Goal: Information Seeking & Learning: Learn about a topic

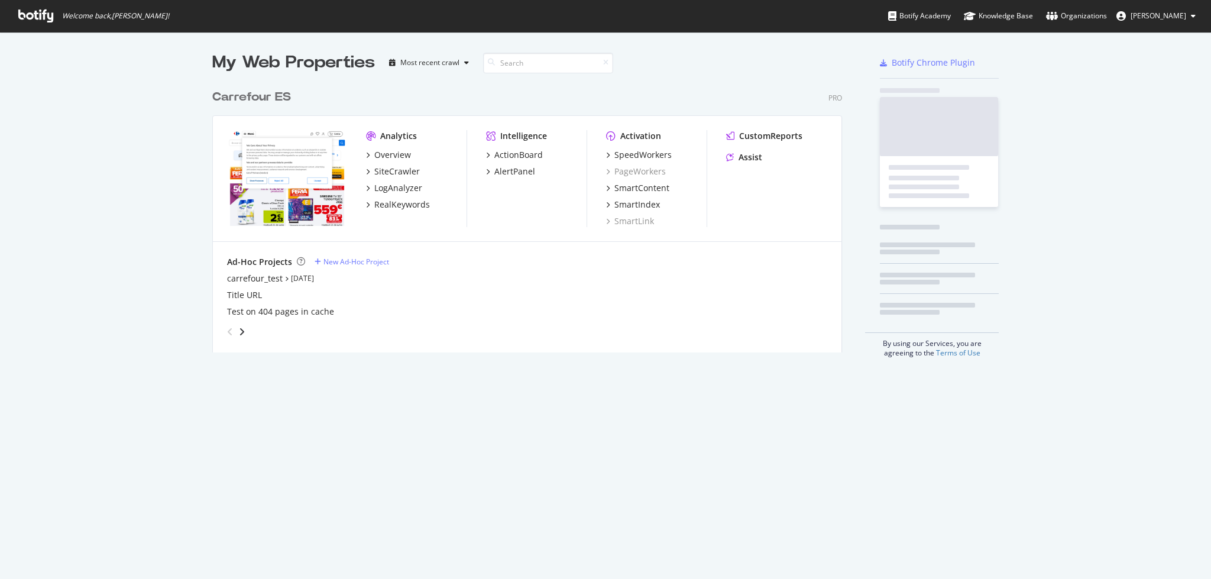
scroll to position [567, 1187]
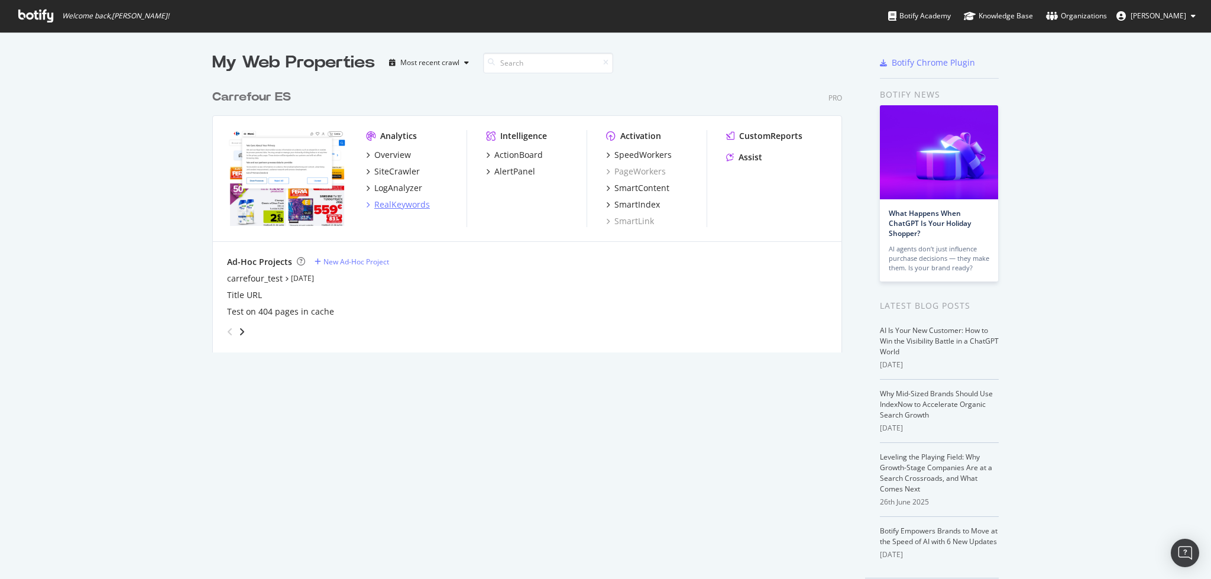
click at [396, 203] on div "RealKeywords" at bounding box center [402, 205] width 56 height 12
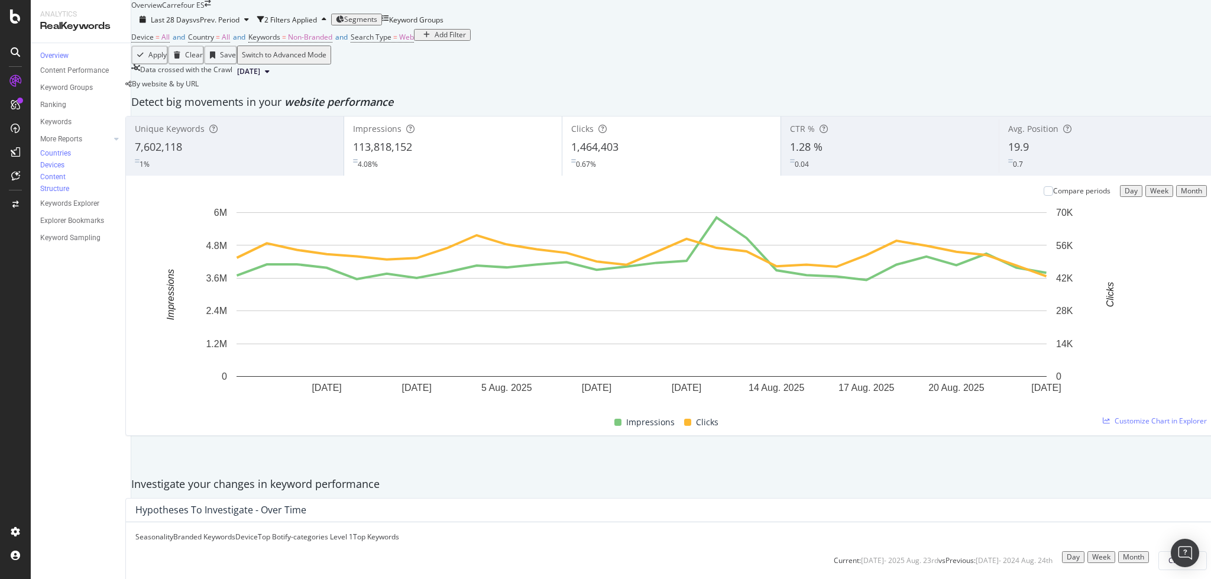
click at [419, 39] on div "Add Filter" at bounding box center [442, 35] width 47 height 8
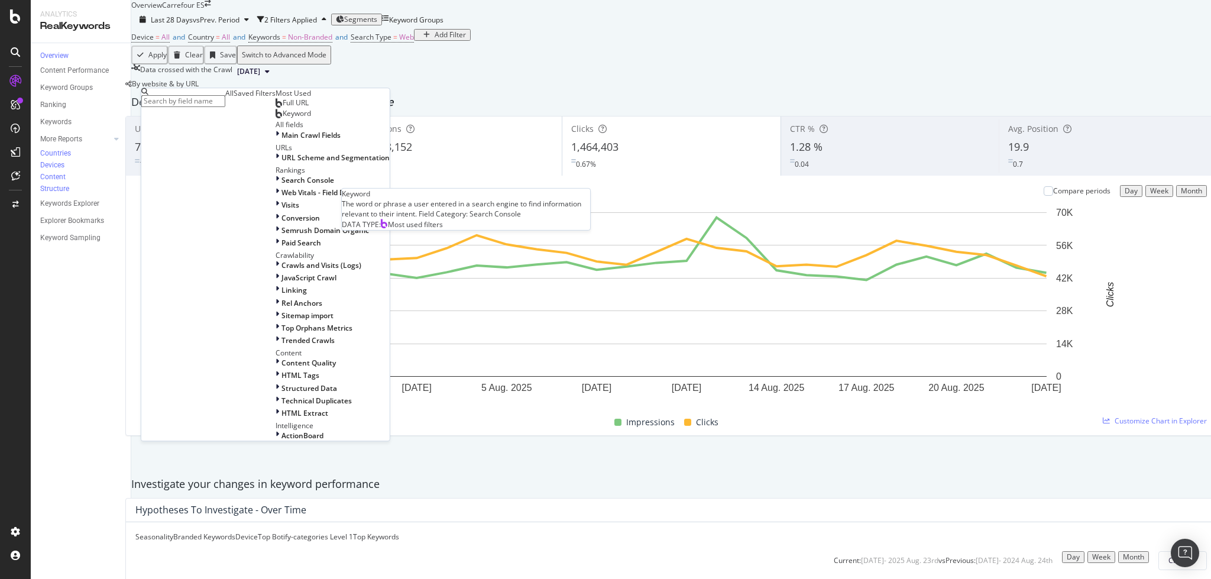
click at [283, 119] on span "Keyword" at bounding box center [297, 114] width 28 height 10
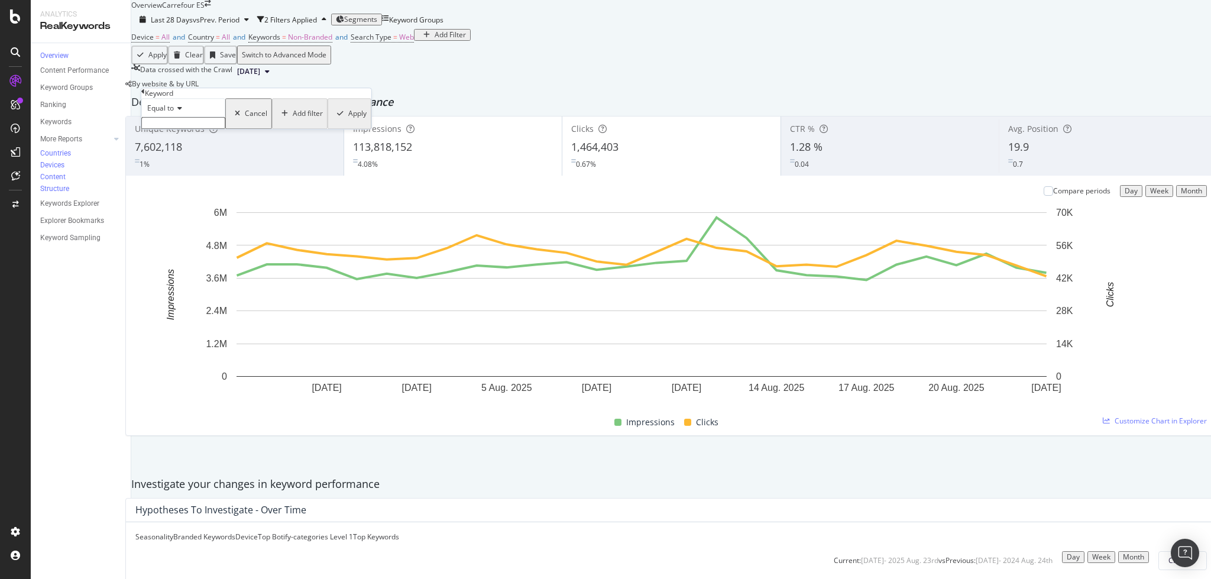
click at [179, 112] on icon at bounding box center [178, 108] width 8 height 7
click at [225, 117] on div "Equal to" at bounding box center [183, 107] width 84 height 19
click at [211, 129] on input "text" at bounding box center [183, 123] width 84 height 12
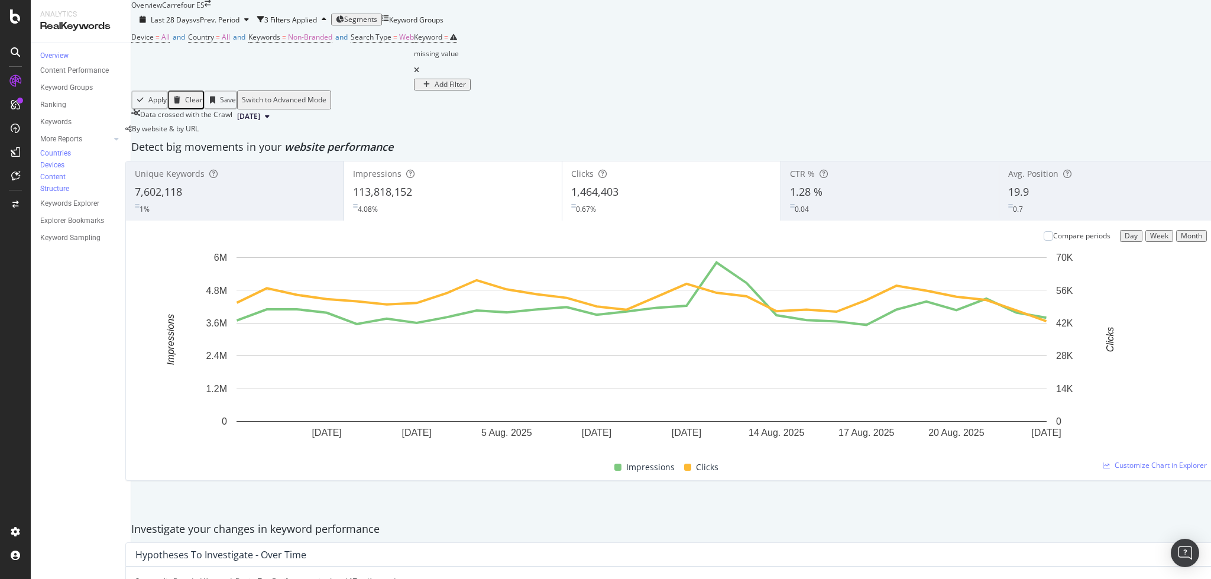
click at [371, 91] on div "Device = All and Country = All and Keywords = Non-Branded and Search Type = Web…" at bounding box center [301, 60] width 340 height 62
click at [414, 74] on icon at bounding box center [416, 70] width 5 height 7
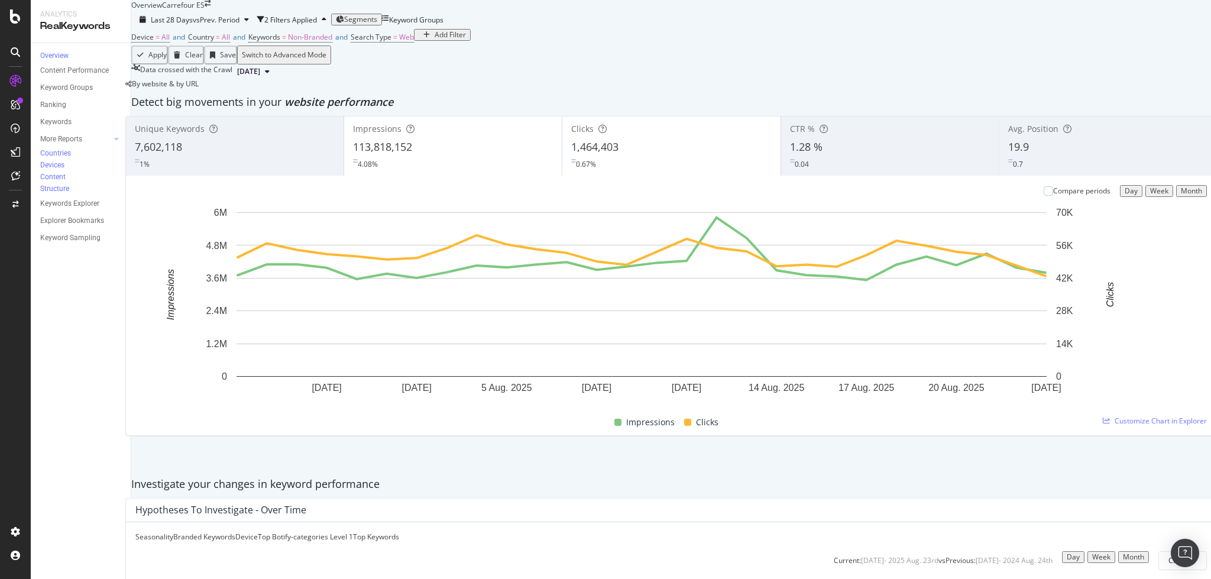
click at [435, 39] on div "Add Filter" at bounding box center [450, 35] width 31 height 8
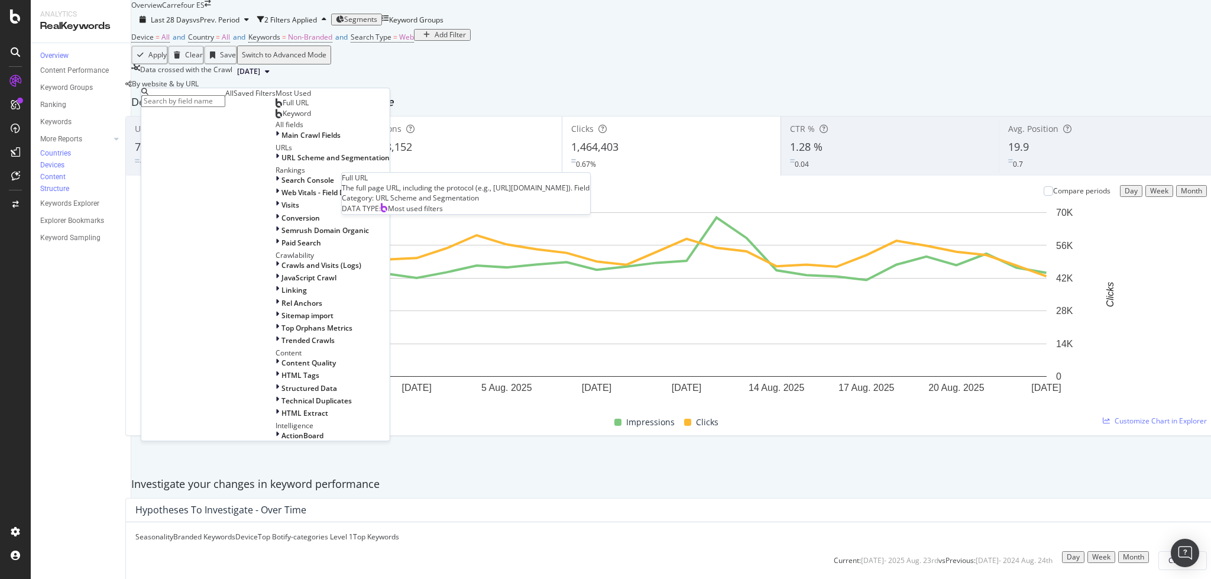
click at [283, 108] on span "Full URL" at bounding box center [296, 103] width 26 height 10
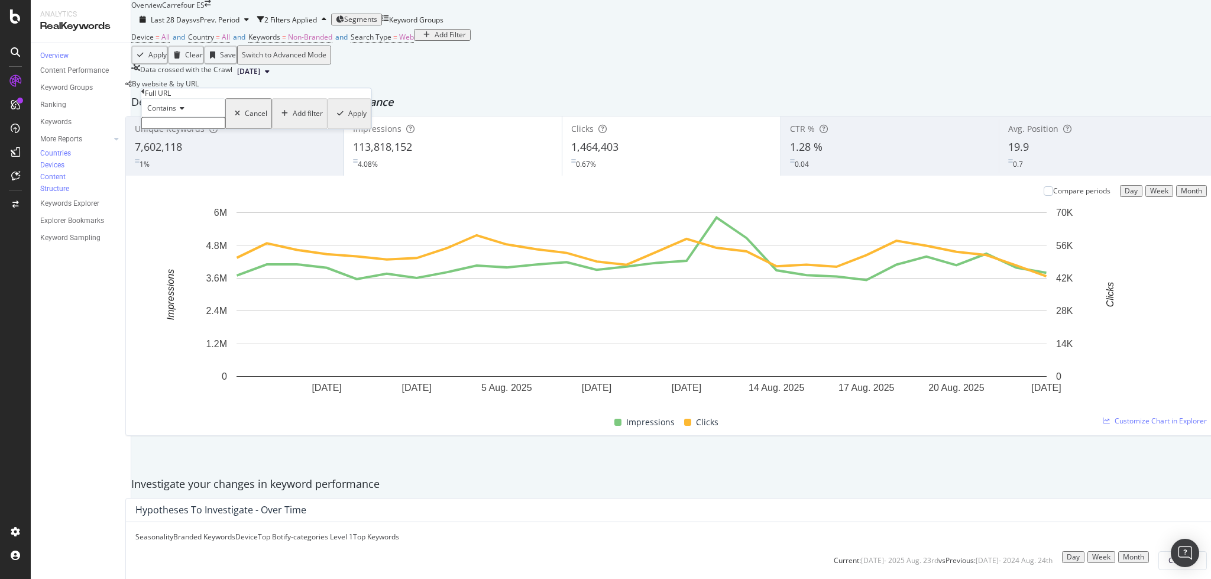
click at [188, 129] on input "text" at bounding box center [183, 123] width 84 height 12
type input "panal"
click at [276, 136] on div "Contains panal Cancel Add filter Apply" at bounding box center [256, 117] width 230 height 38
click at [348, 121] on div "Apply" at bounding box center [357, 117] width 18 height 8
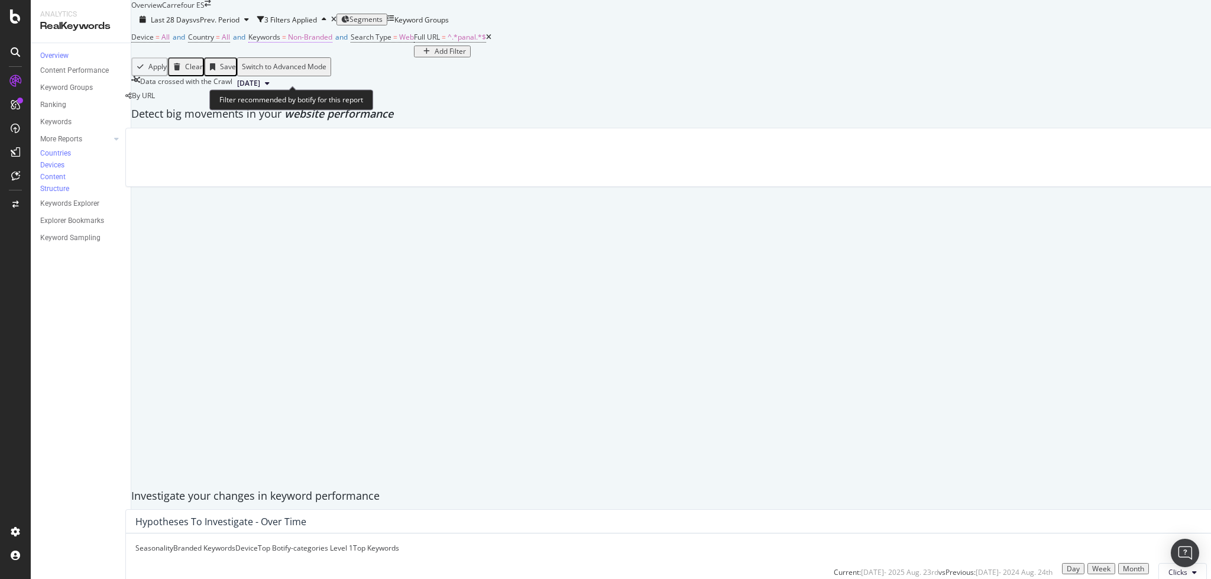
click at [313, 42] on span "Non-Branded" at bounding box center [310, 37] width 44 height 10
click at [316, 89] on span "Non-Branded" at bounding box center [294, 84] width 44 height 10
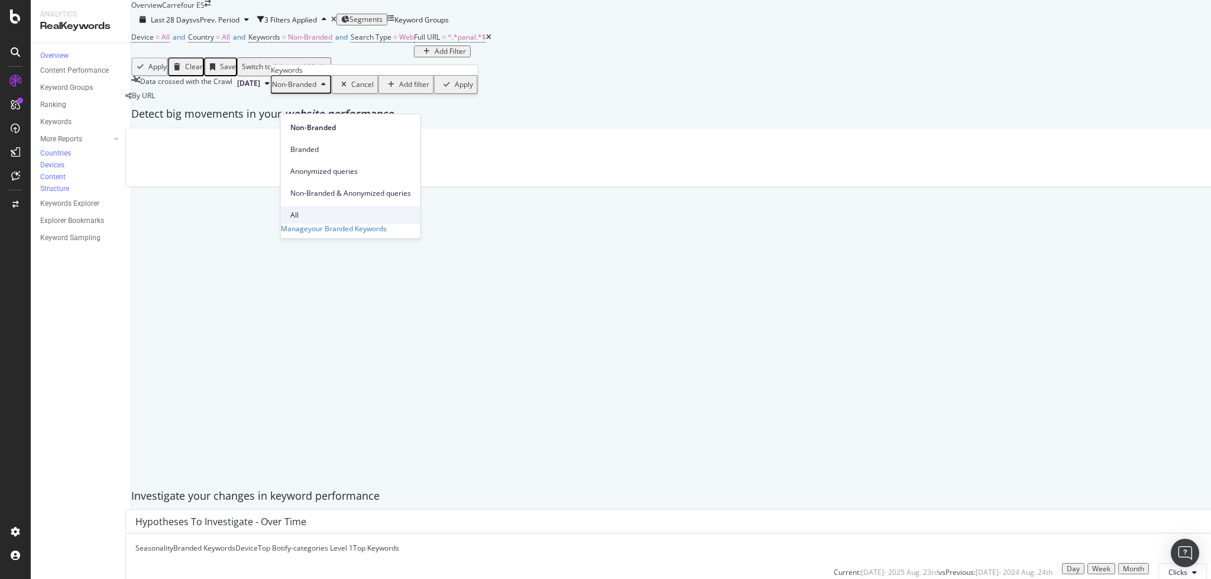
click at [316, 210] on span "All" at bounding box center [350, 215] width 121 height 11
click at [419, 89] on div "Apply" at bounding box center [428, 84] width 18 height 8
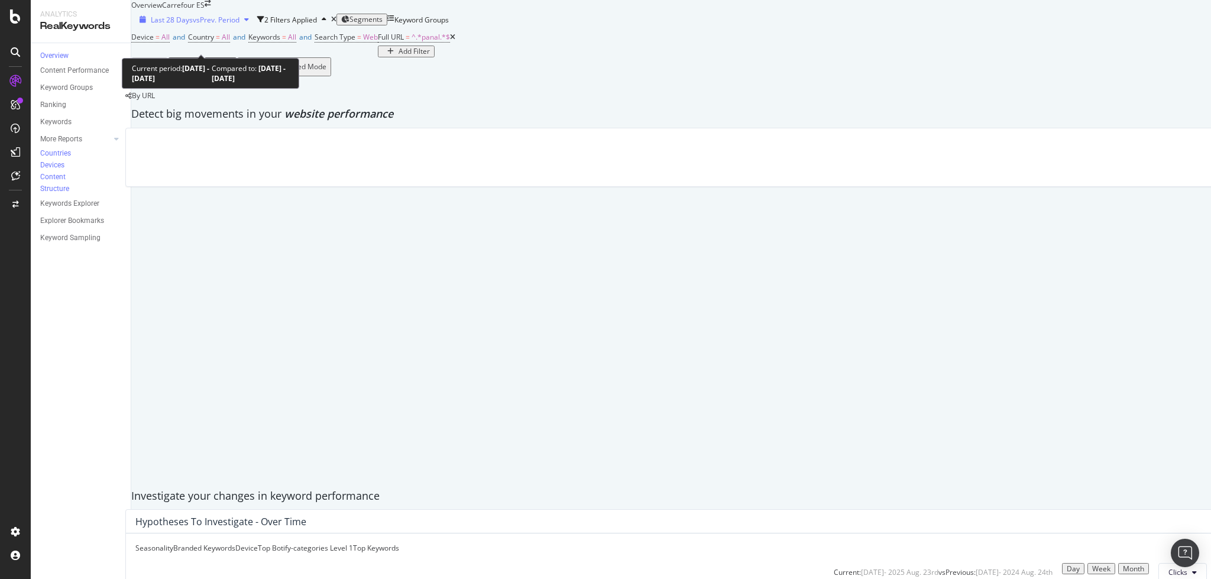
click at [224, 25] on span "vs Prev. Period" at bounding box center [216, 20] width 47 height 10
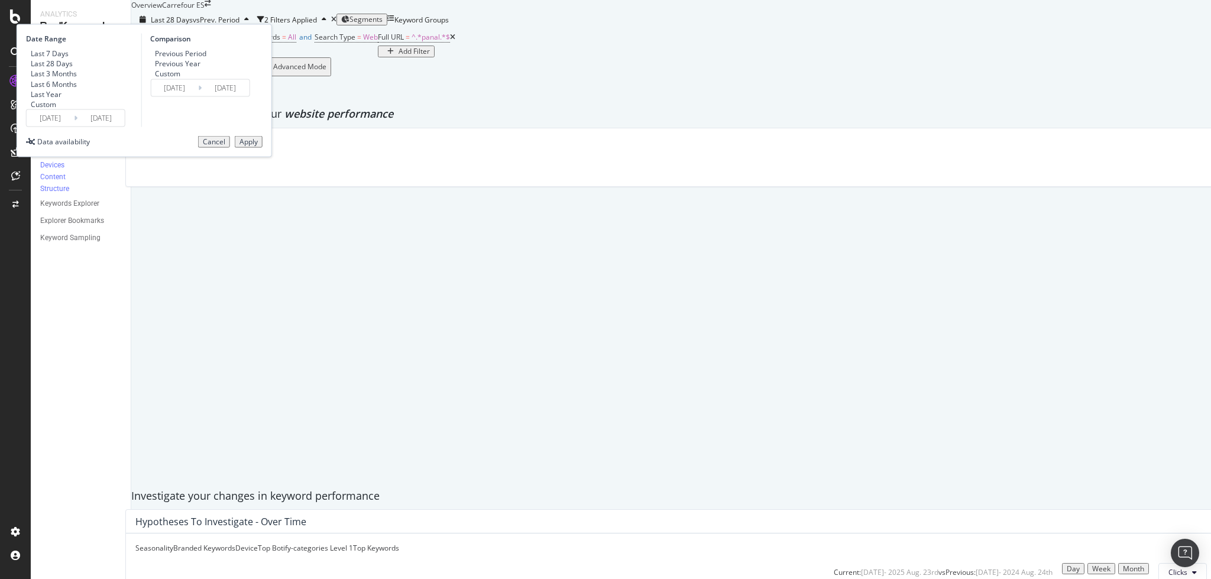
click at [77, 79] on div "Last 3 Months" at bounding box center [54, 74] width 46 height 10
type input "[DATE]"
click at [201, 69] on div "Previous Year" at bounding box center [178, 64] width 46 height 10
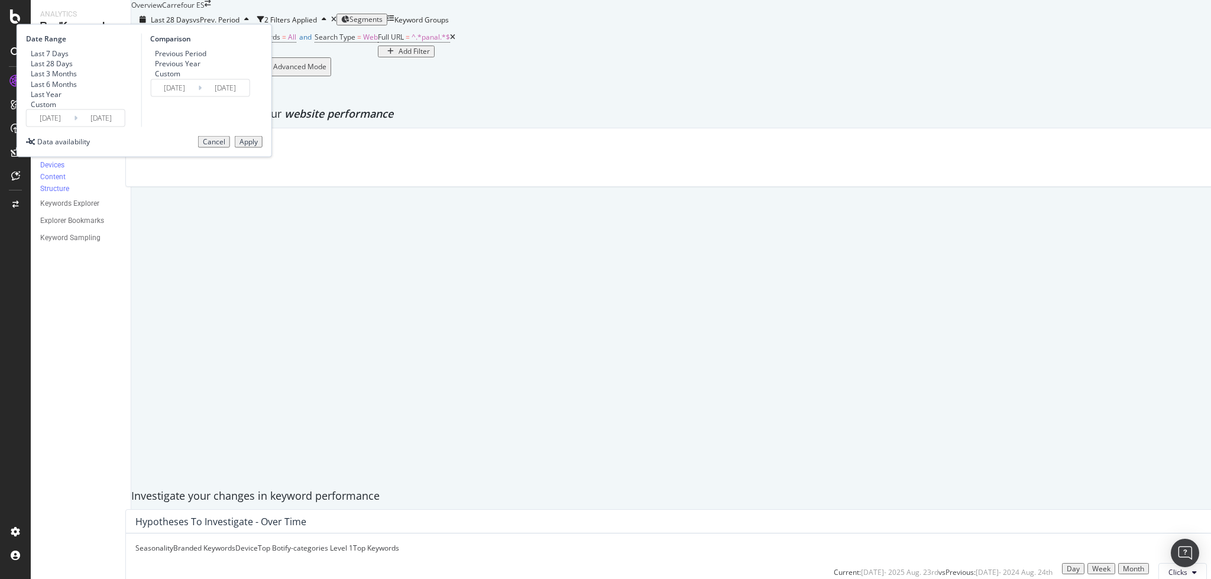
type input "[DATE]"
click at [258, 146] on div "Apply" at bounding box center [249, 142] width 18 height 8
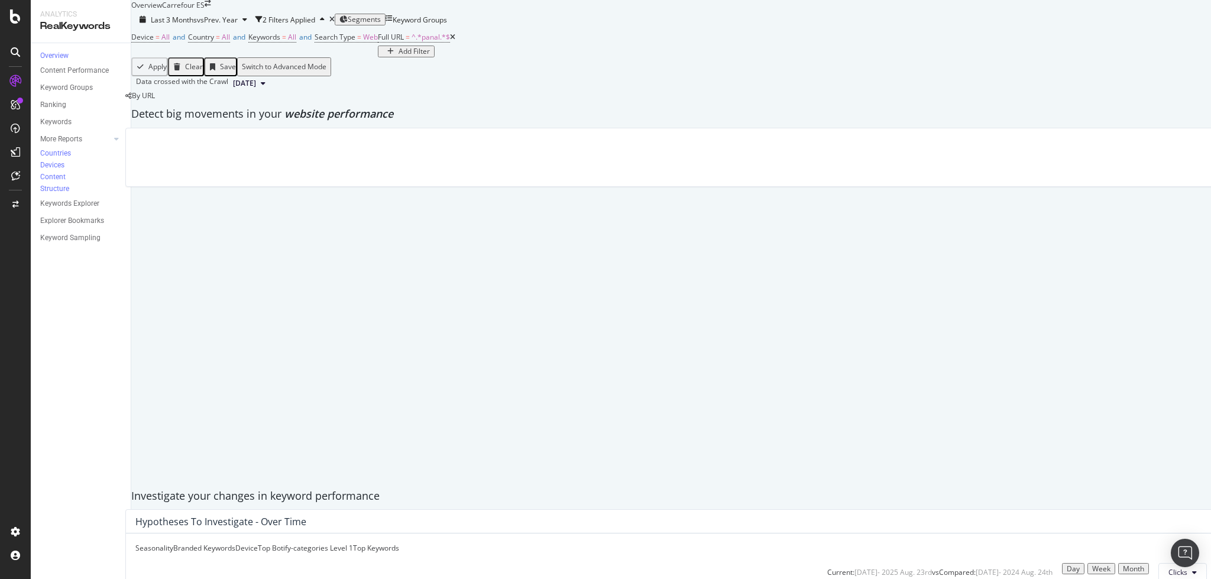
click at [381, 24] on span "Segments" at bounding box center [364, 19] width 33 height 10
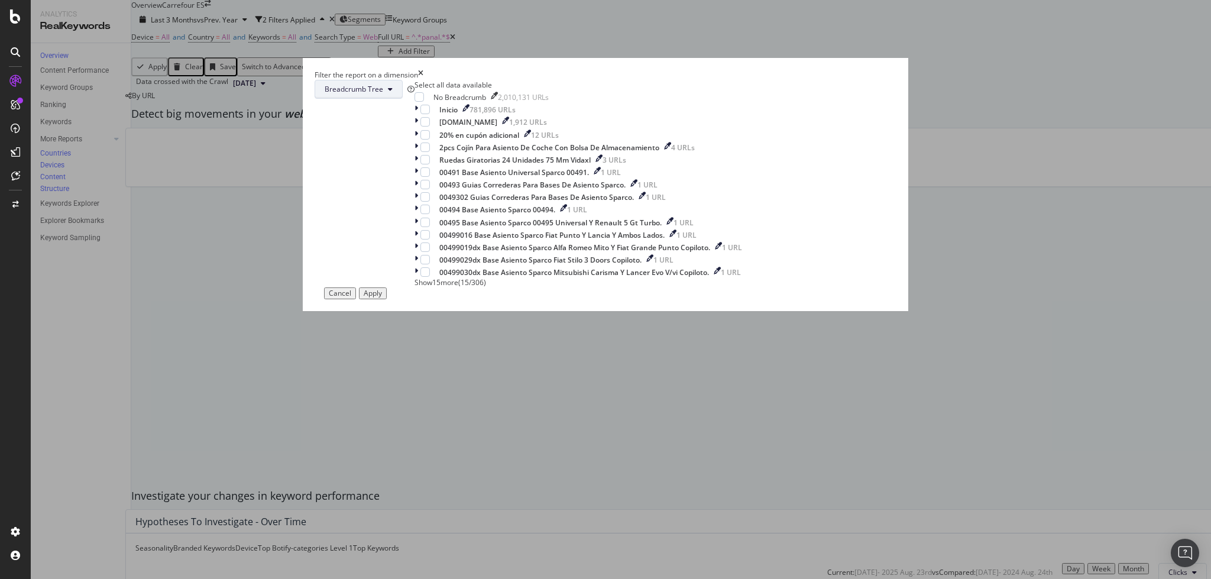
click at [383, 94] on span "Breadcrumb Tree" at bounding box center [354, 89] width 59 height 10
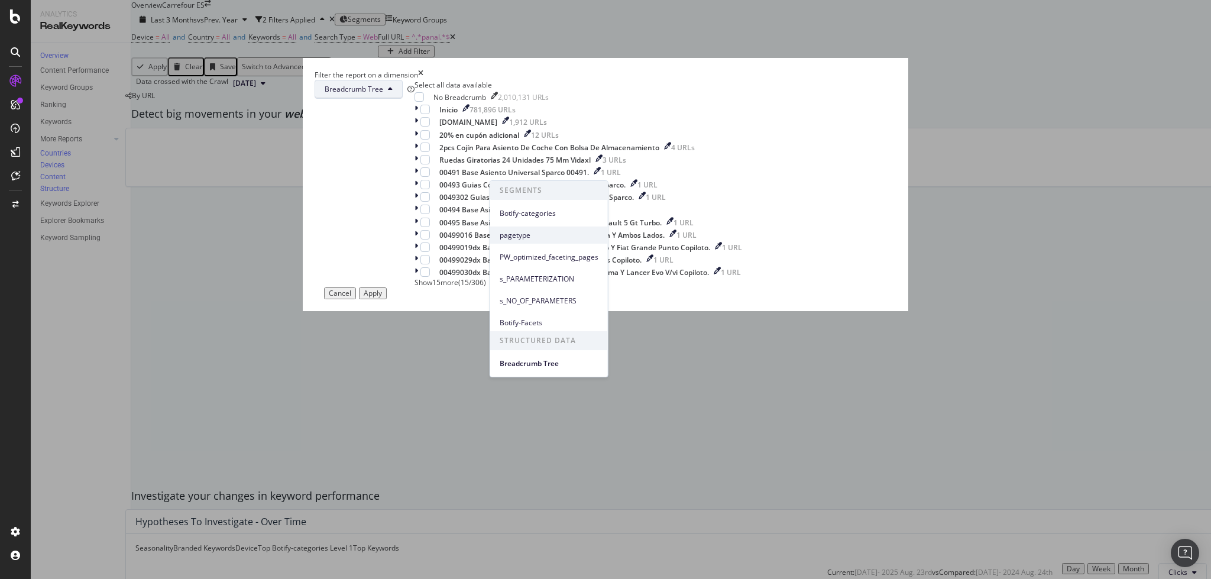
click at [528, 235] on span "pagetype" at bounding box center [549, 235] width 99 height 11
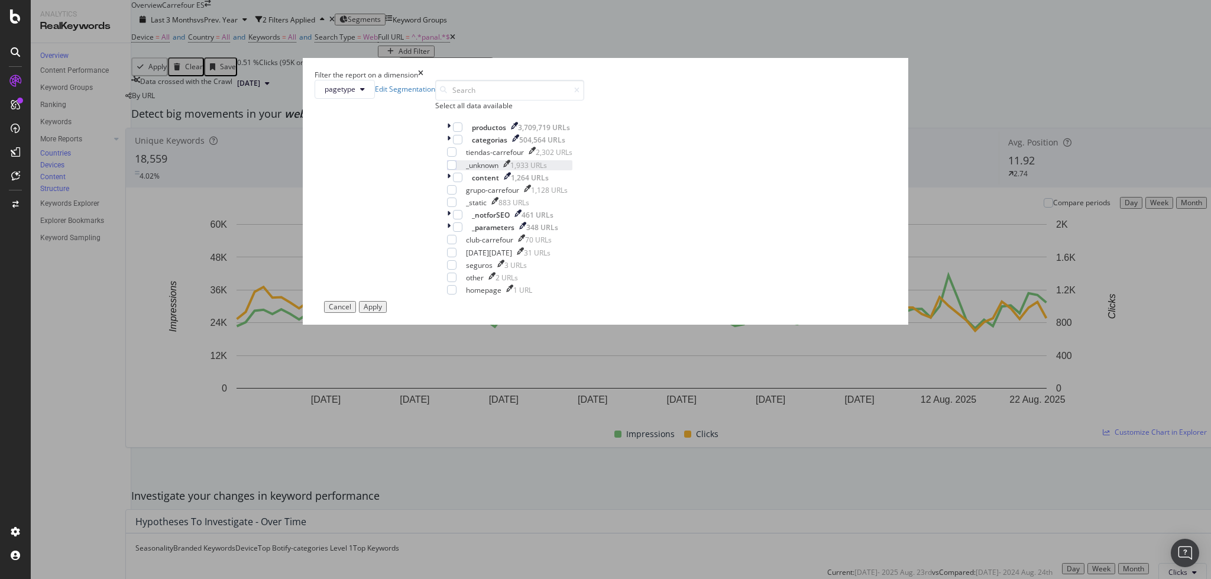
click at [463, 144] on div "modal" at bounding box center [457, 139] width 9 height 9
click at [382, 311] on div "Apply" at bounding box center [373, 307] width 18 height 8
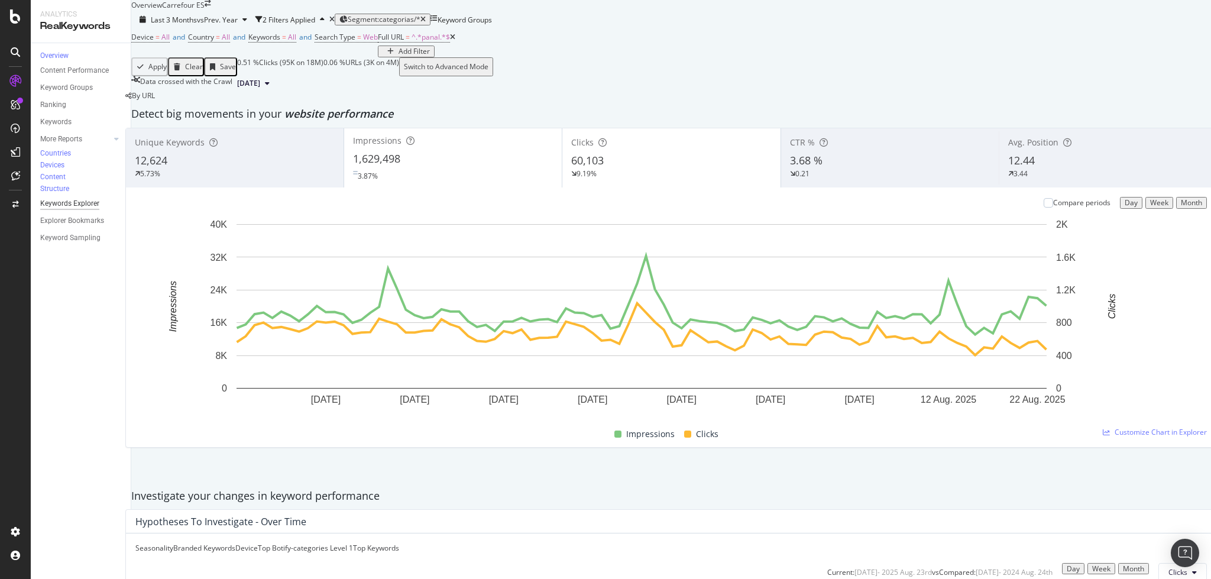
click at [68, 198] on div "Keywords Explorer" at bounding box center [69, 204] width 59 height 12
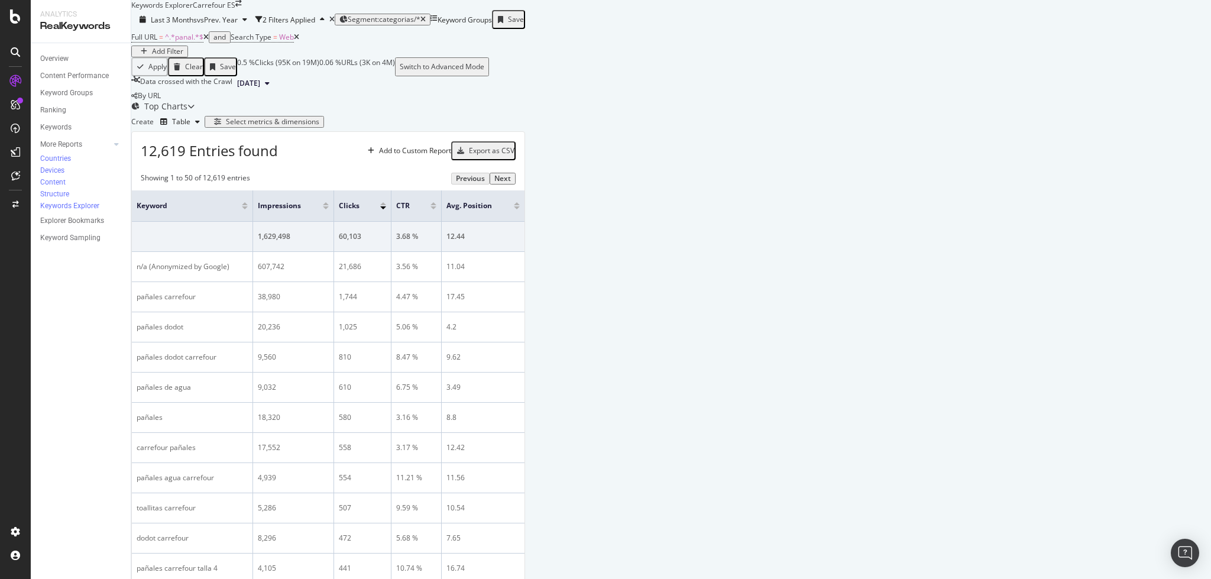
click at [319, 126] on div "Select metrics & dimensions" at bounding box center [264, 122] width 110 height 8
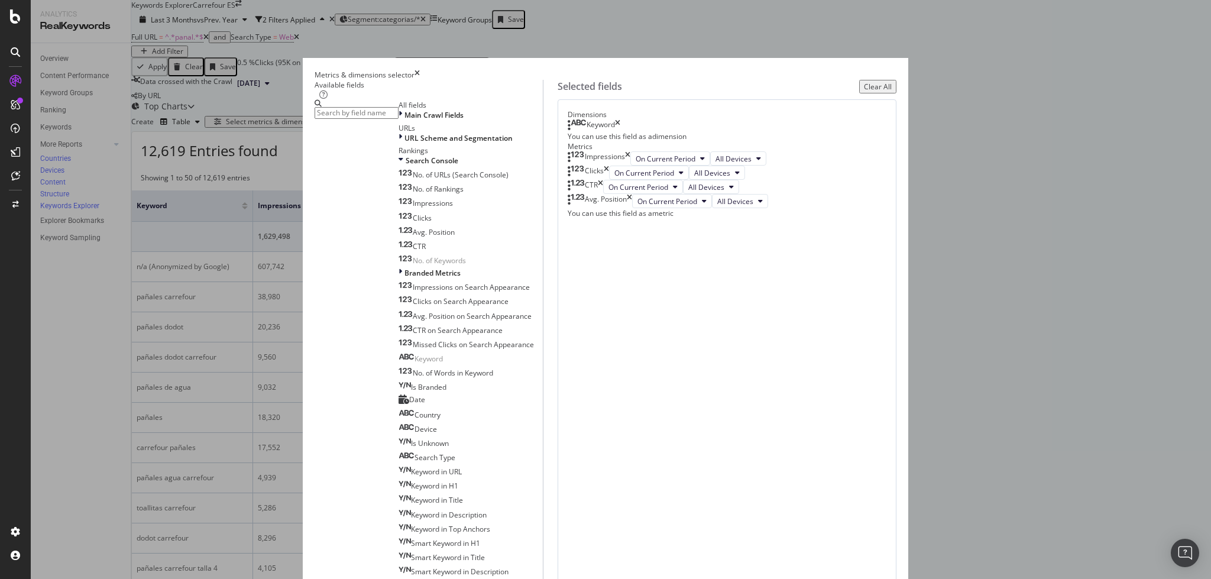
click at [399, 119] on input "modal" at bounding box center [357, 113] width 84 height 12
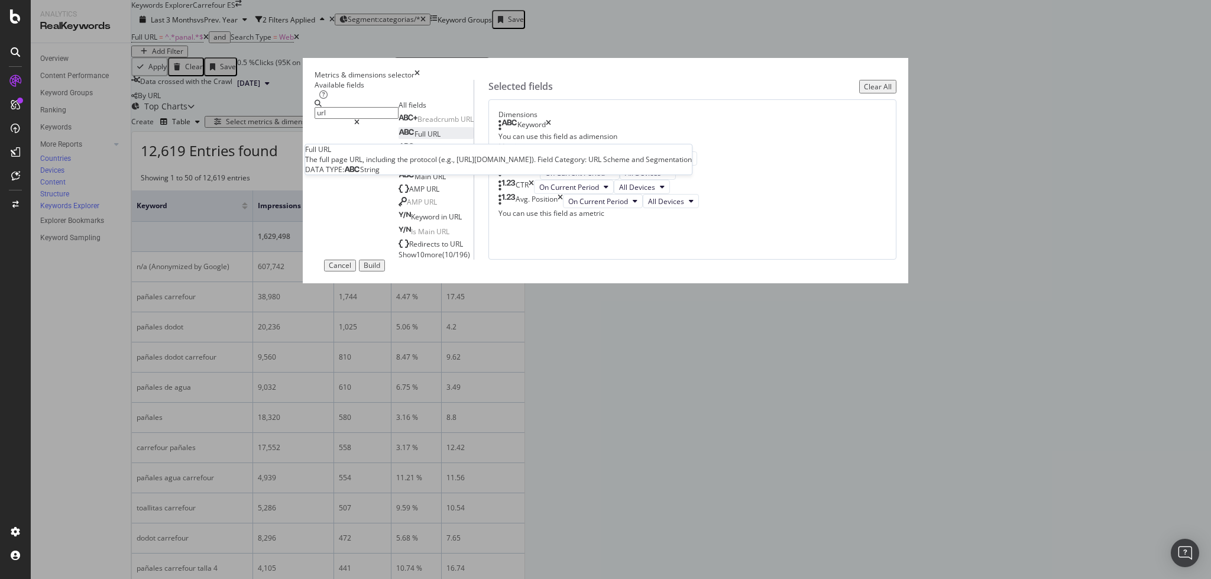
type input "url"
click at [415, 139] on span "Full" at bounding box center [421, 134] width 13 height 10
click at [551, 131] on icon "times" at bounding box center [548, 125] width 5 height 12
click at [380, 270] on div "Build" at bounding box center [372, 265] width 17 height 8
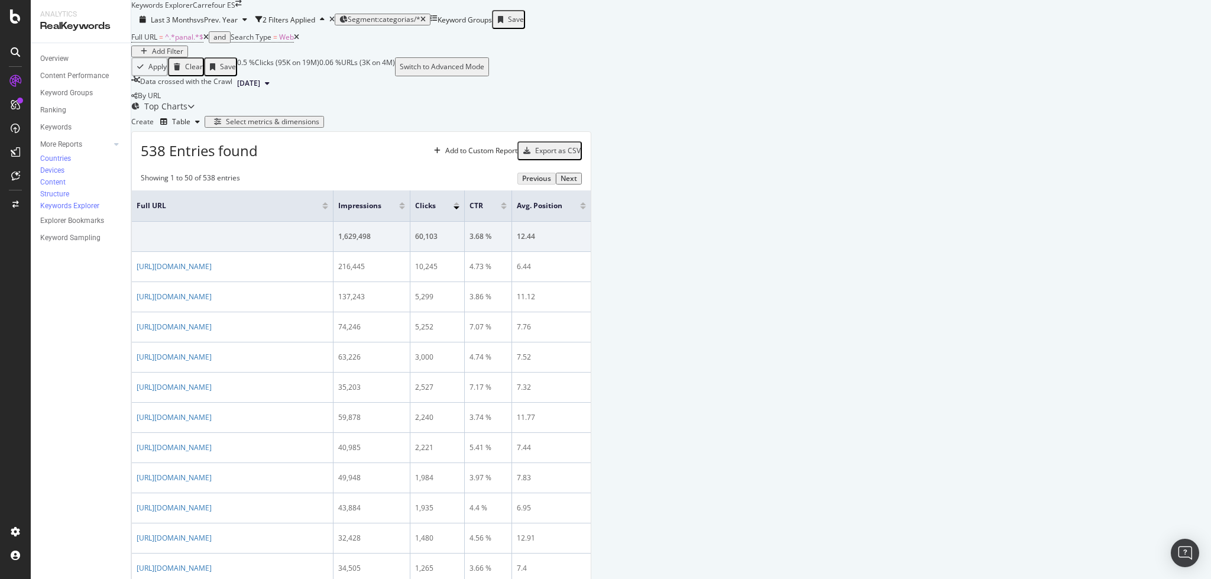
click at [183, 56] on div "Add Filter" at bounding box center [167, 51] width 31 height 8
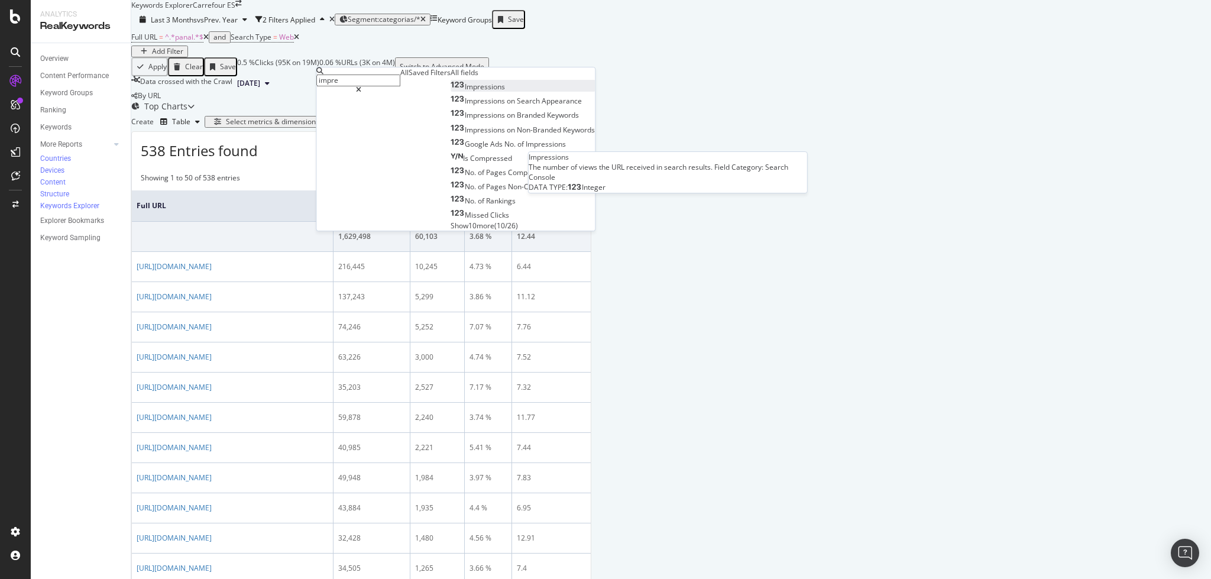
type input "impre"
click at [465, 92] on span "Impressions" at bounding box center [485, 87] width 40 height 10
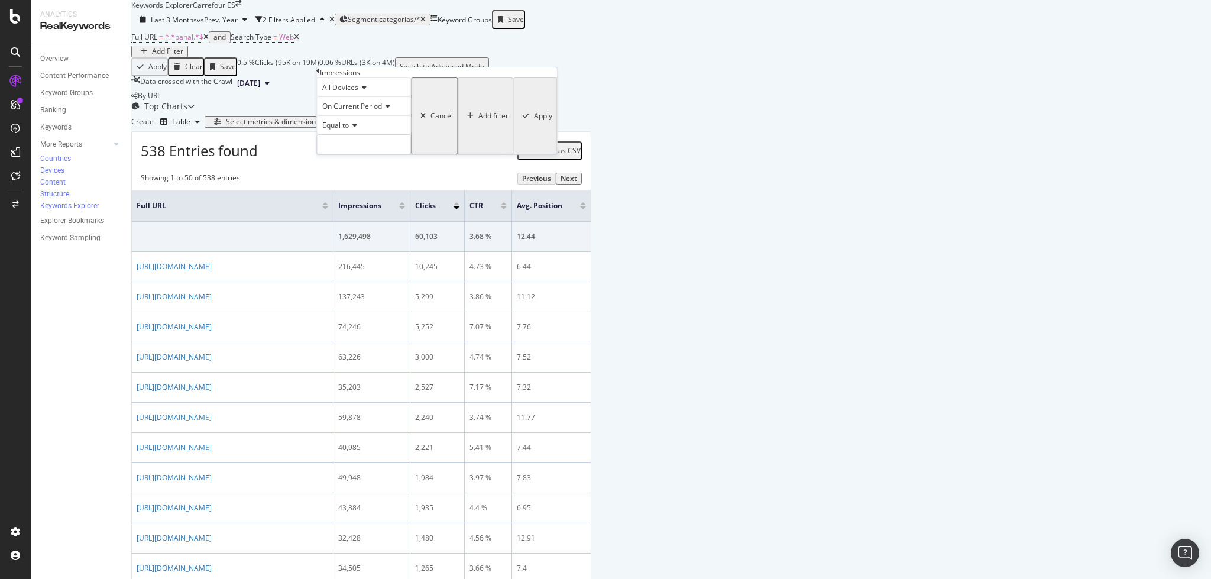
click at [344, 134] on div "Equal to" at bounding box center [363, 124] width 95 height 19
click at [363, 196] on span "Greater than" at bounding box center [341, 191] width 43 height 10
click at [361, 154] on input "number" at bounding box center [363, 144] width 95 height 20
type input "1000"
click at [523, 119] on icon "button" at bounding box center [526, 115] width 7 height 7
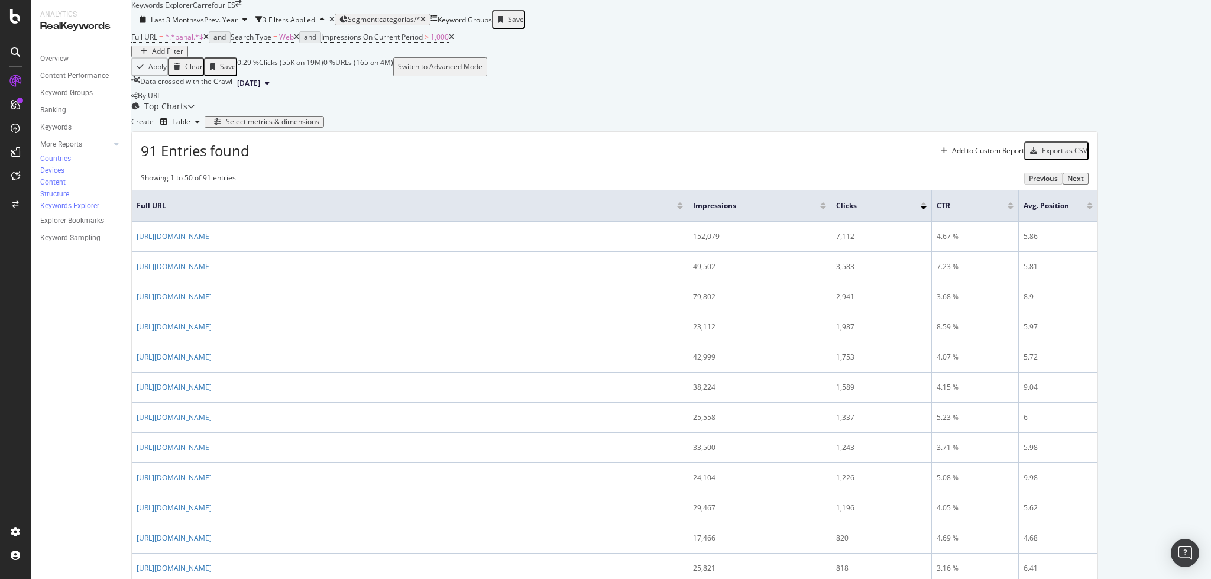
click at [319, 126] on div "Select metrics & dimensions" at bounding box center [272, 122] width 93 height 8
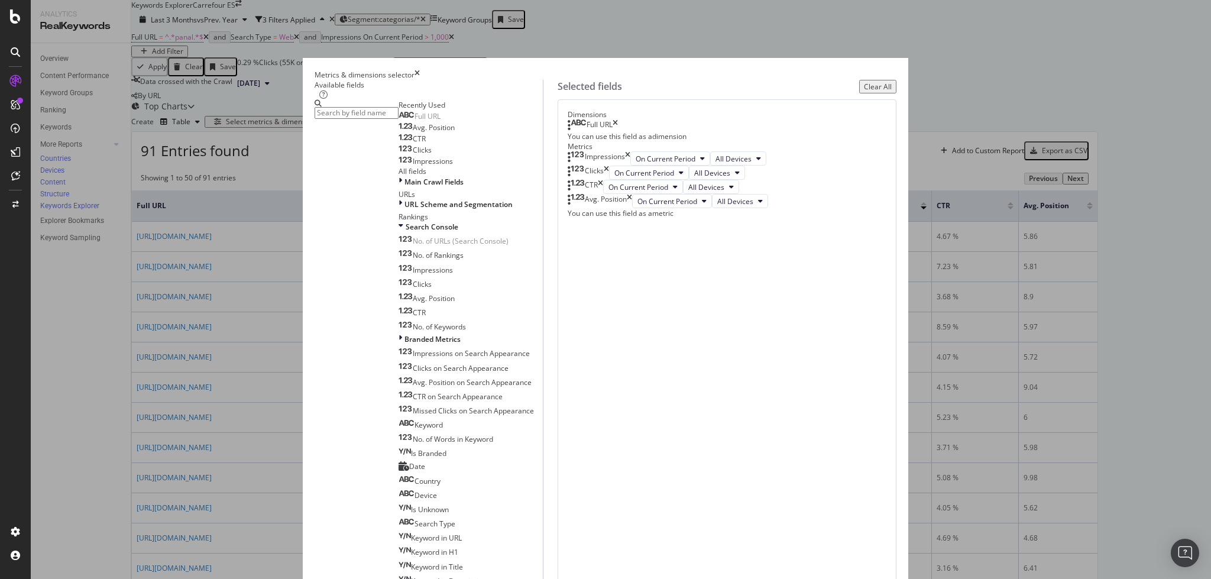
click at [399, 119] on input "modal" at bounding box center [357, 113] width 84 height 12
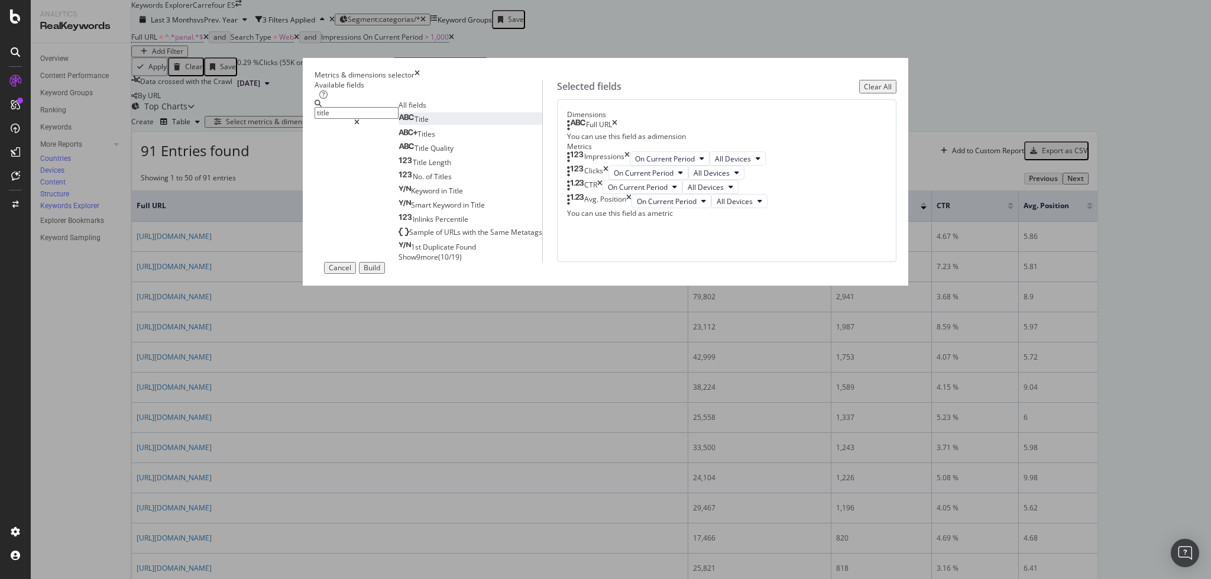
click at [429, 124] on div "Title" at bounding box center [414, 119] width 30 height 10
click at [399, 119] on input "title" at bounding box center [357, 113] width 84 height 12
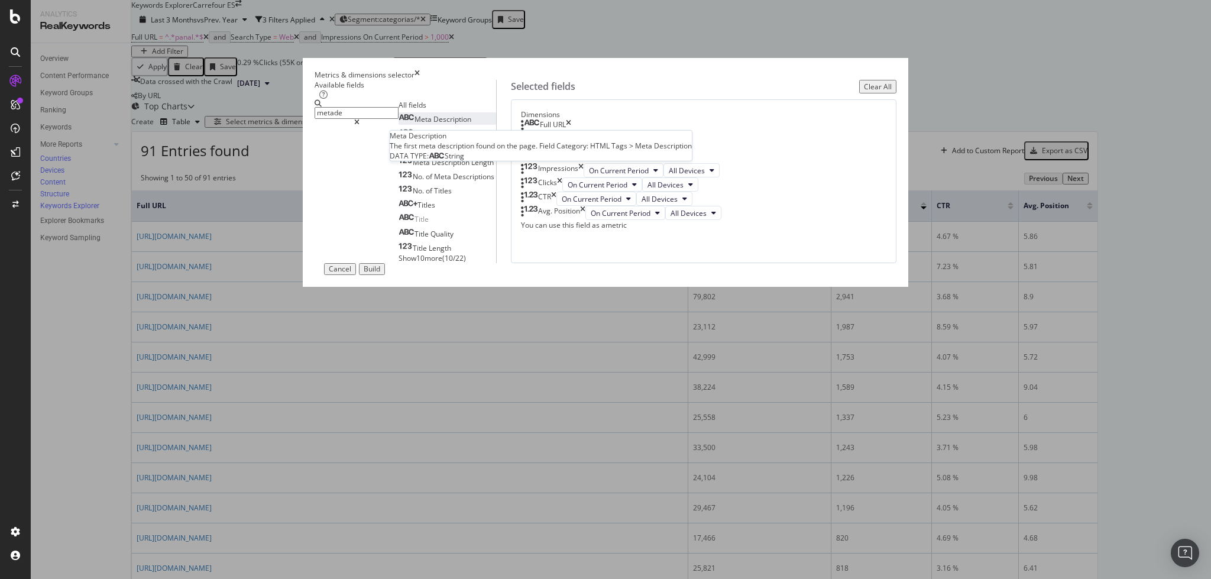
click at [447, 124] on span "Description" at bounding box center [453, 119] width 38 height 10
click at [399, 119] on input "metade" at bounding box center [357, 113] width 84 height 12
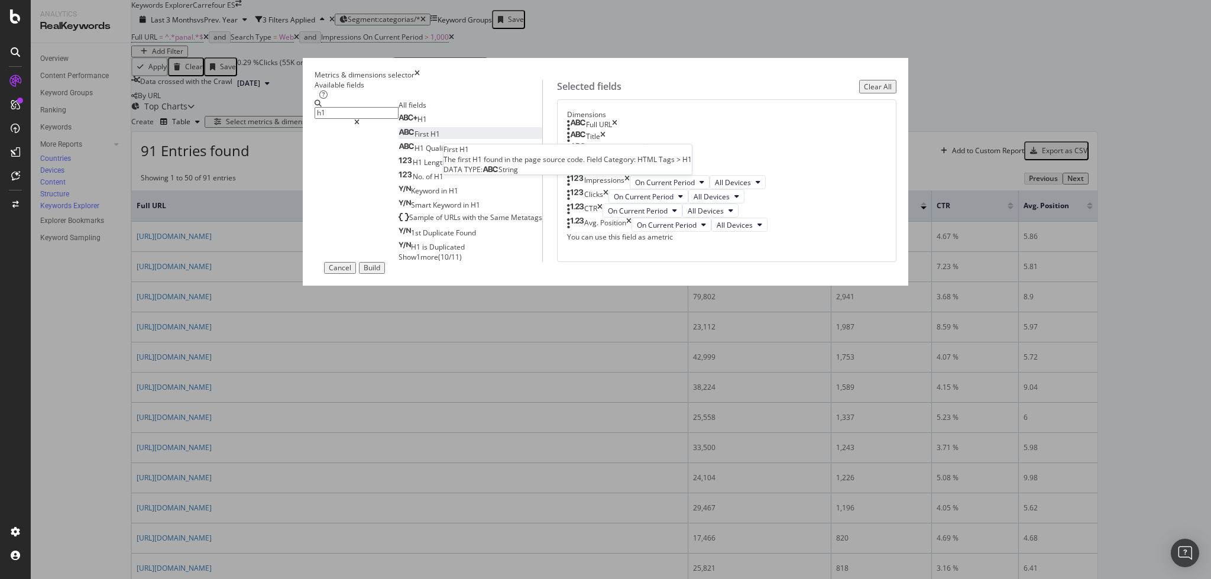
type input "h1"
click at [439, 139] on div "First H1" at bounding box center [419, 134] width 41 height 10
click at [380, 274] on div "Build" at bounding box center [372, 270] width 17 height 8
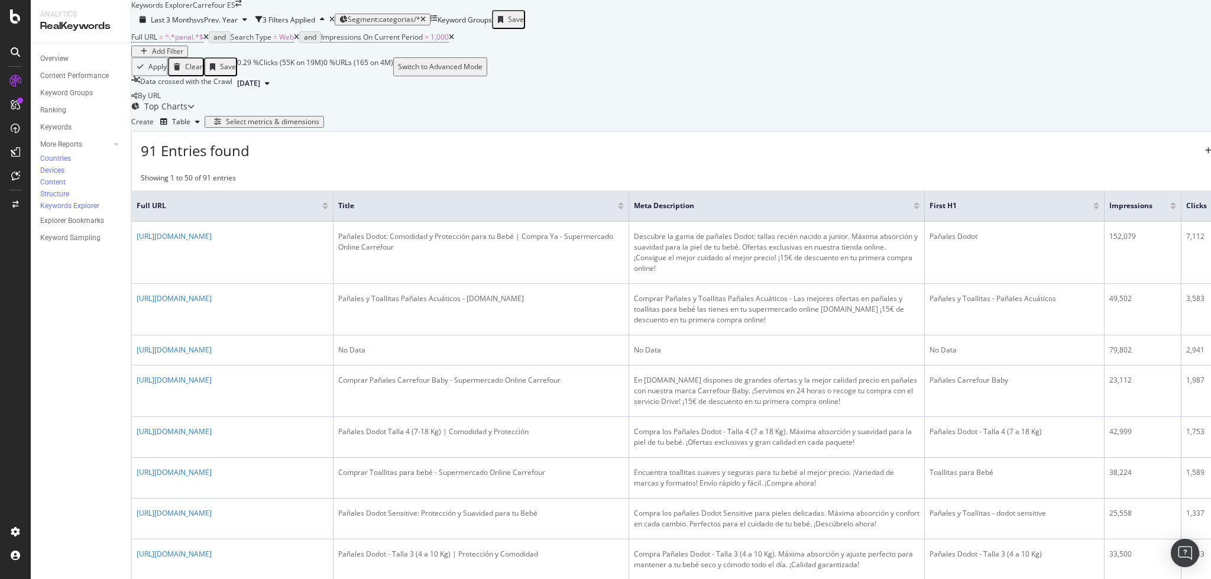
click at [183, 56] on div "Add Filter" at bounding box center [167, 51] width 31 height 8
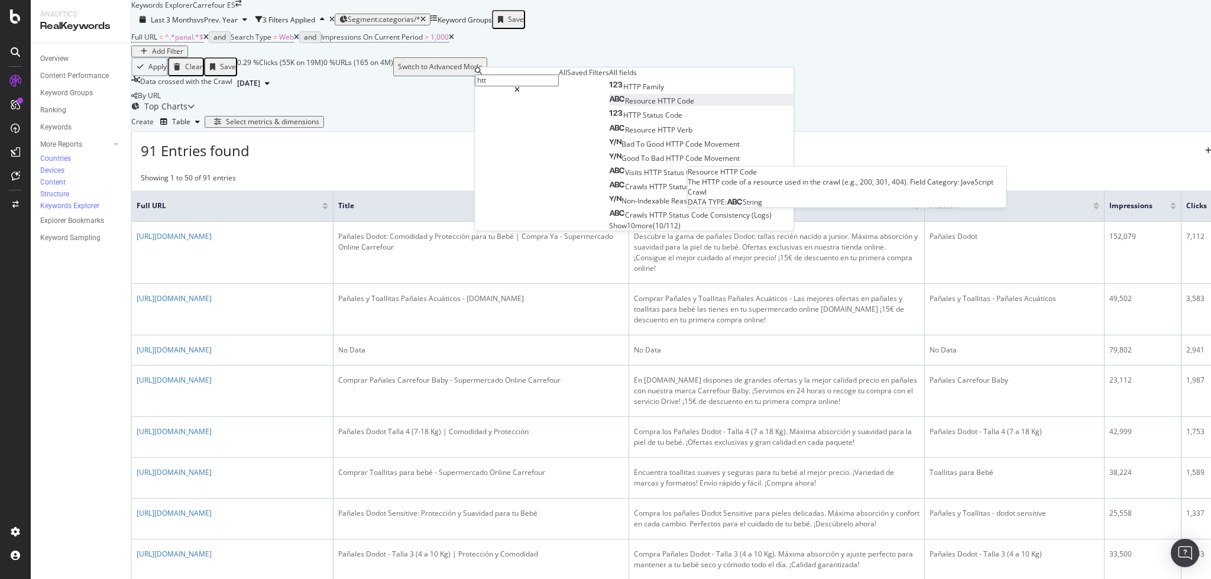
type input "htt"
click at [609, 106] on div "Resource HTTP Code" at bounding box center [651, 101] width 85 height 10
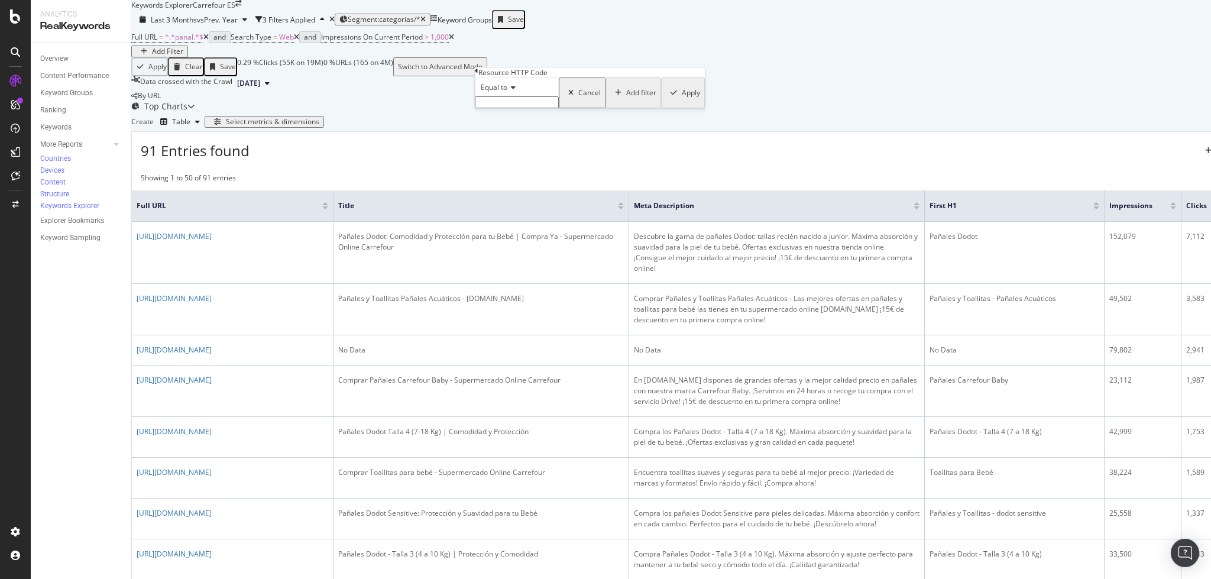
click at [508, 92] on span "Equal to" at bounding box center [494, 87] width 27 height 10
click at [486, 76] on div "Resource HTTP Code" at bounding box center [590, 72] width 230 height 10
click at [479, 75] on icon at bounding box center [477, 70] width 4 height 7
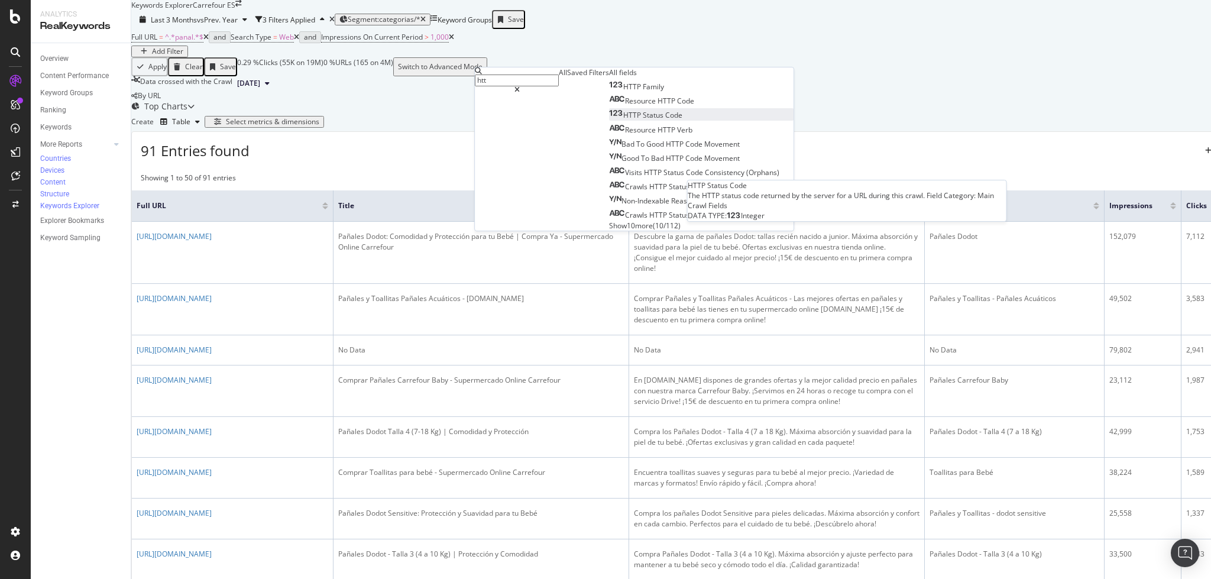
click at [643, 120] on span "Status" at bounding box center [654, 115] width 22 height 10
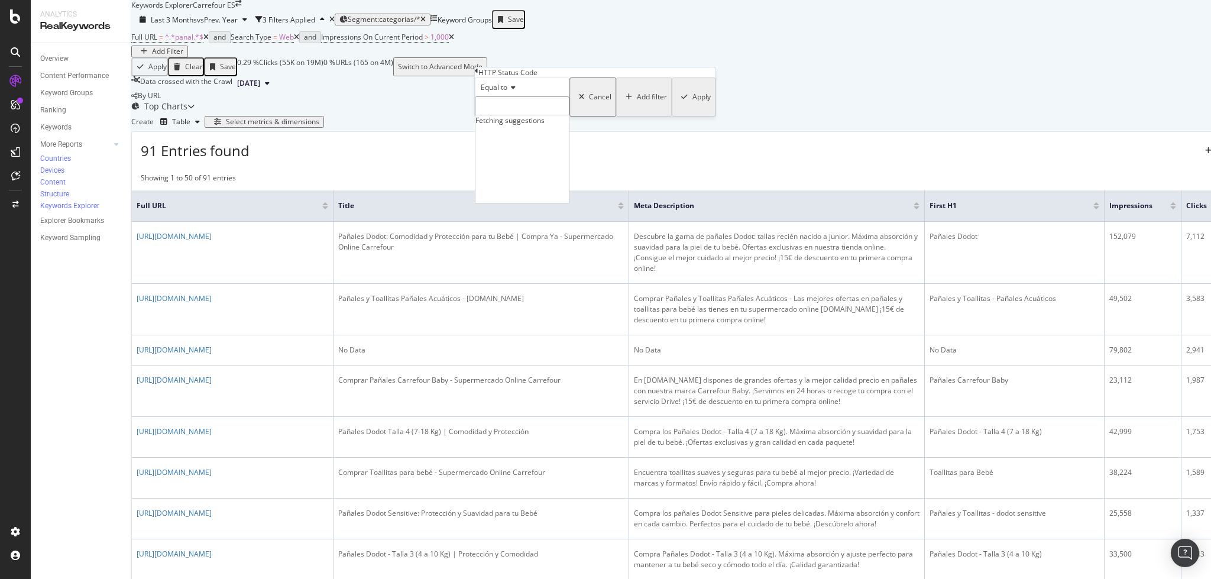
click at [503, 117] on input "number" at bounding box center [522, 106] width 95 height 20
type input "200"
click at [510, 128] on span "200" at bounding box center [499, 123] width 41 height 10
click at [693, 101] on div "Apply" at bounding box center [702, 97] width 18 height 8
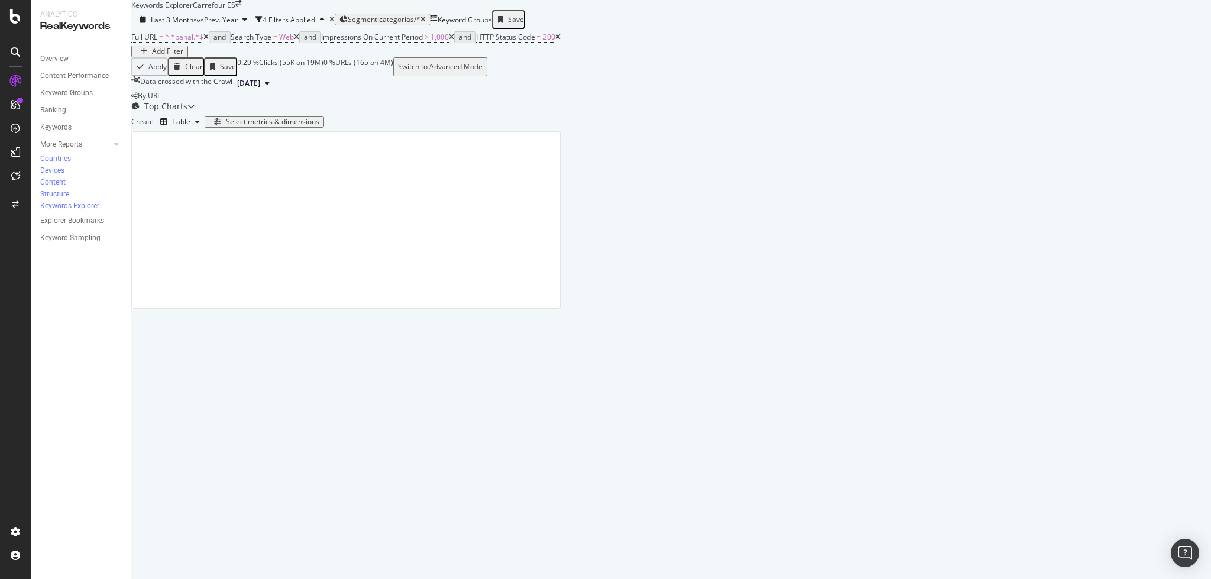
click at [260, 89] on span "[DATE]" at bounding box center [248, 83] width 23 height 11
click at [515, 101] on div "By URL" at bounding box center [345, 96] width 429 height 10
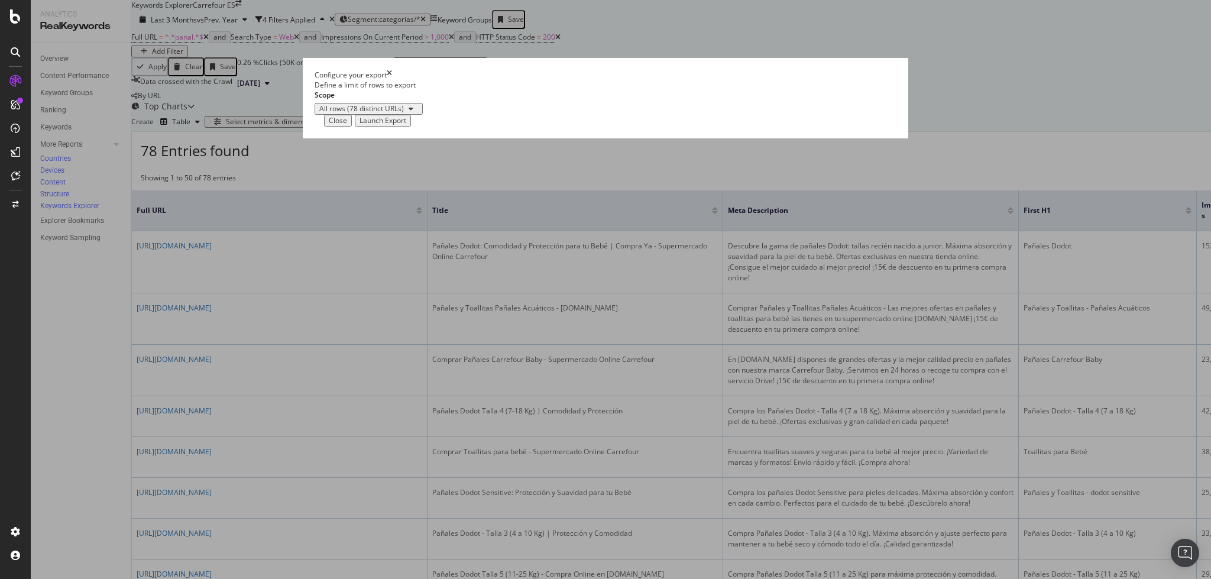
click at [406, 125] on div "Launch Export" at bounding box center [383, 121] width 47 height 8
